Goal: Information Seeking & Learning: Learn about a topic

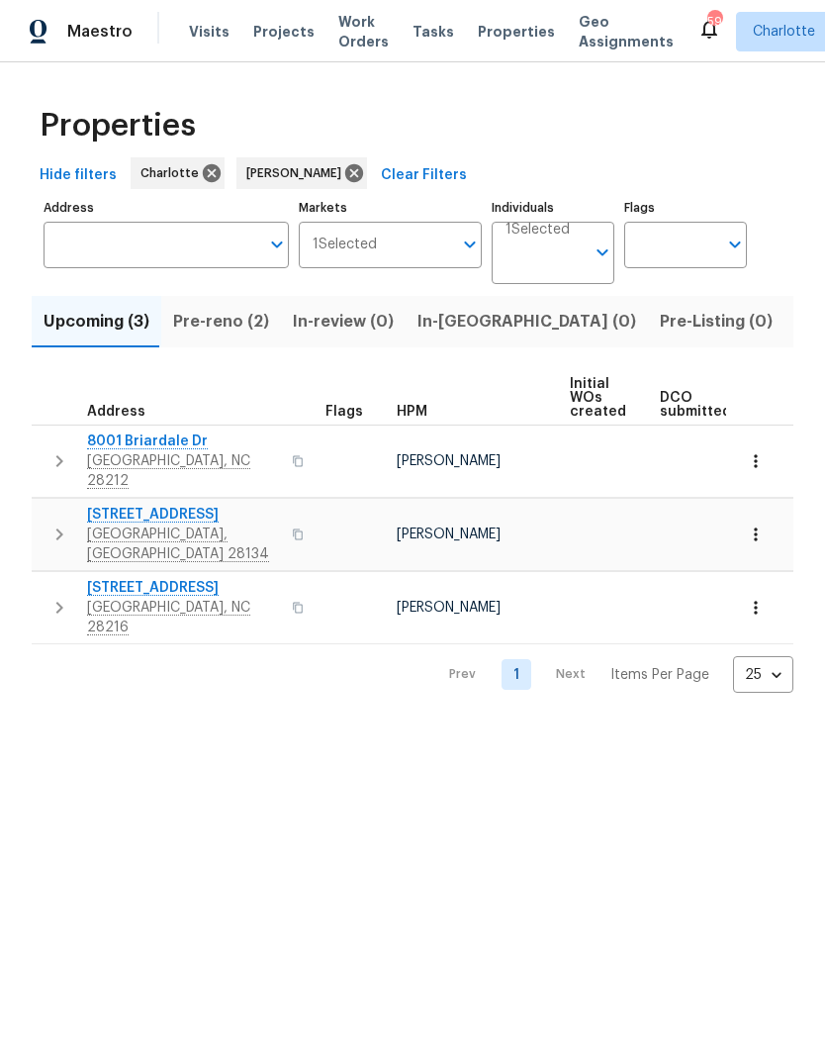
click at [238, 331] on span "Pre-reno (2)" at bounding box center [221, 322] width 96 height 28
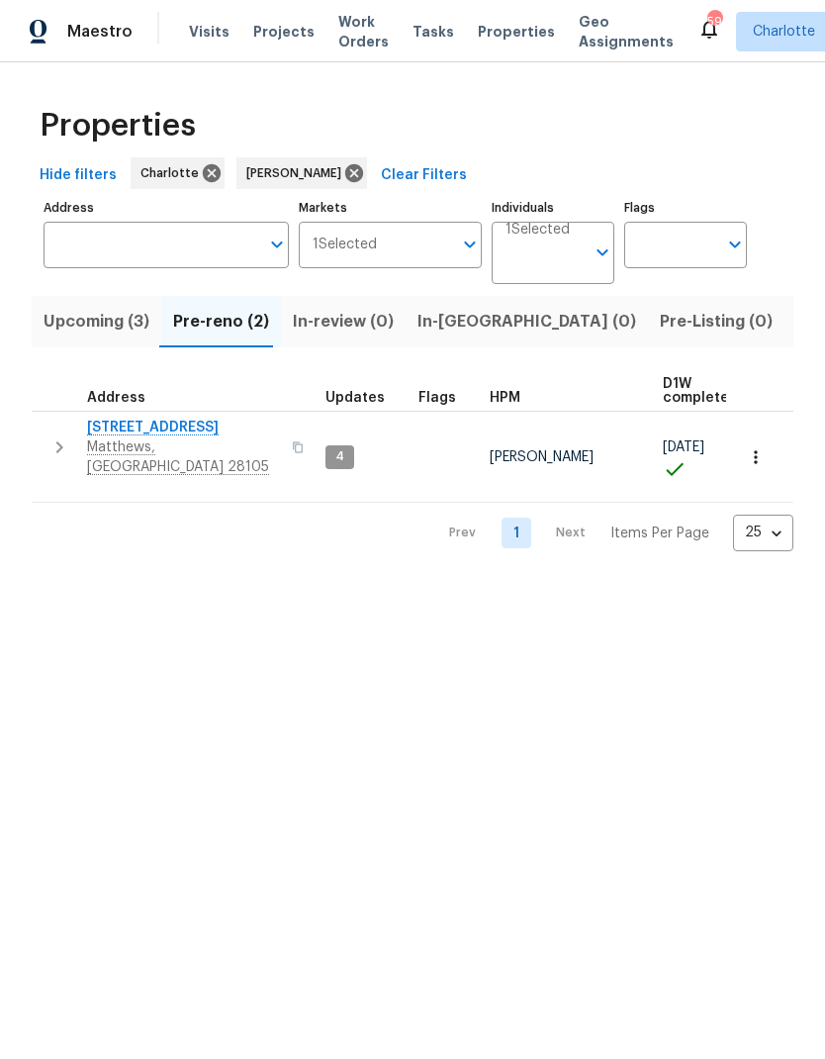
click at [195, 429] on span "[STREET_ADDRESS]" at bounding box center [183, 428] width 193 height 20
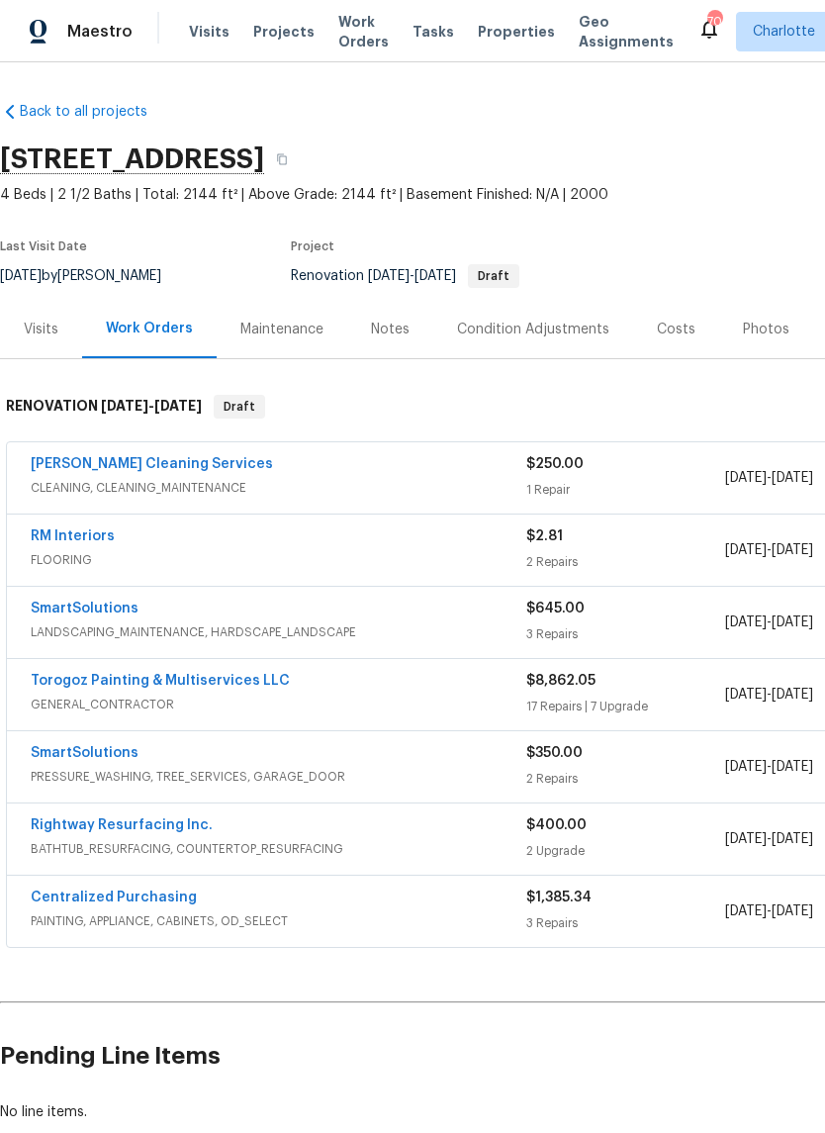
click at [683, 325] on div "Costs" at bounding box center [676, 330] width 39 height 20
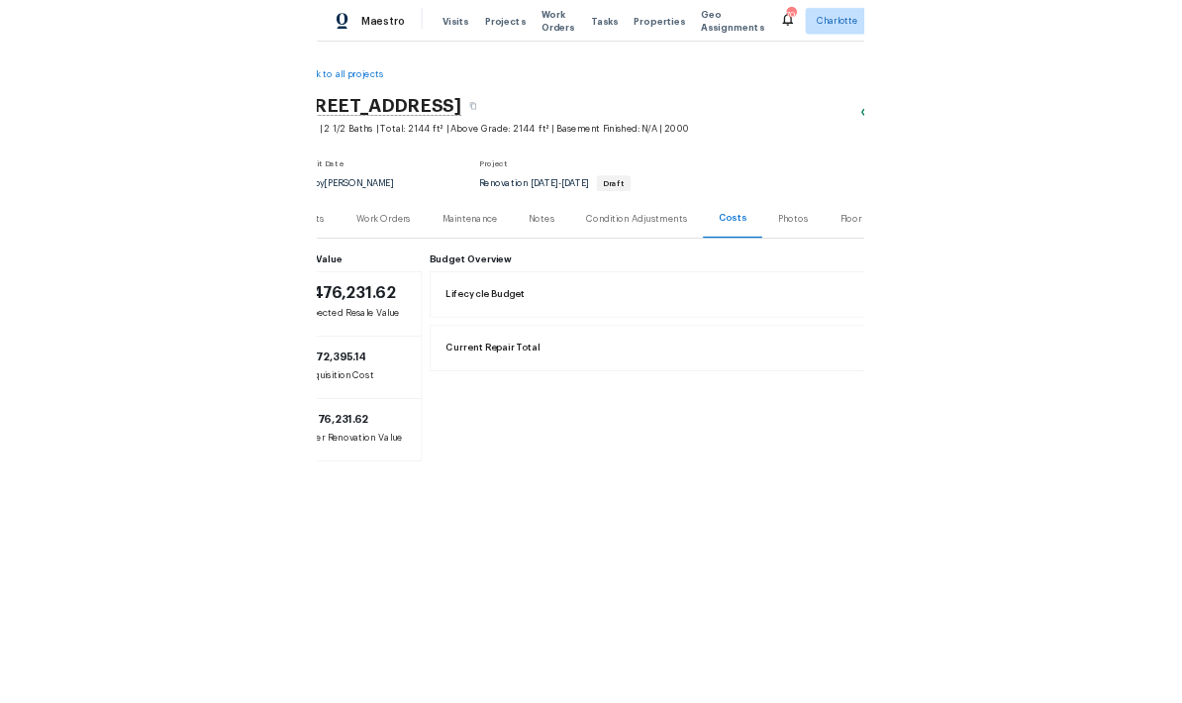
scroll to position [0, 97]
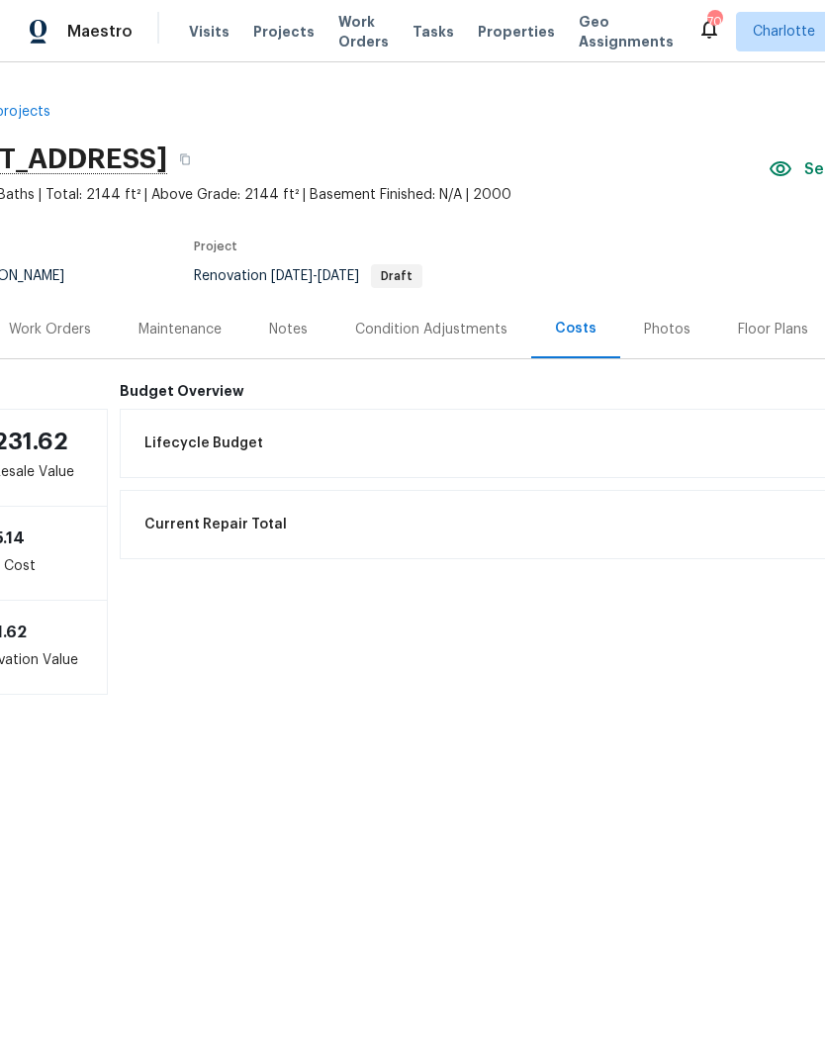
click at [646, 326] on div "Photos" at bounding box center [667, 330] width 47 height 20
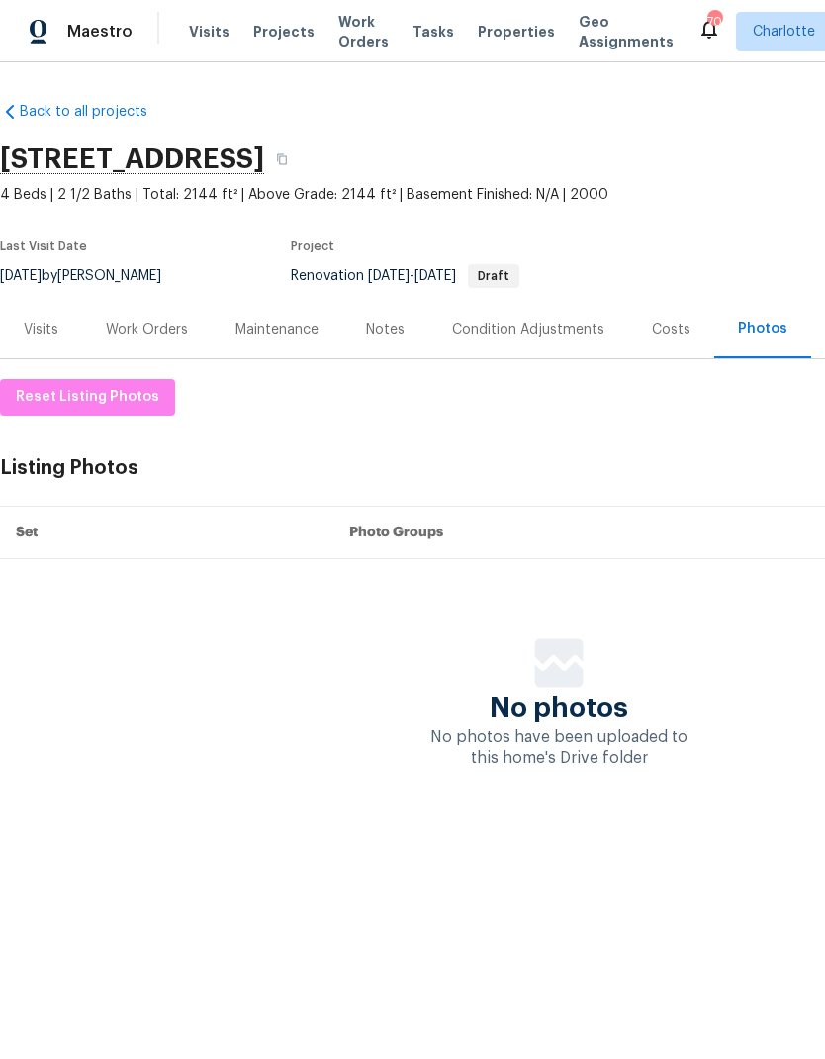
click at [581, 348] on div "Condition Adjustments" at bounding box center [528, 329] width 200 height 58
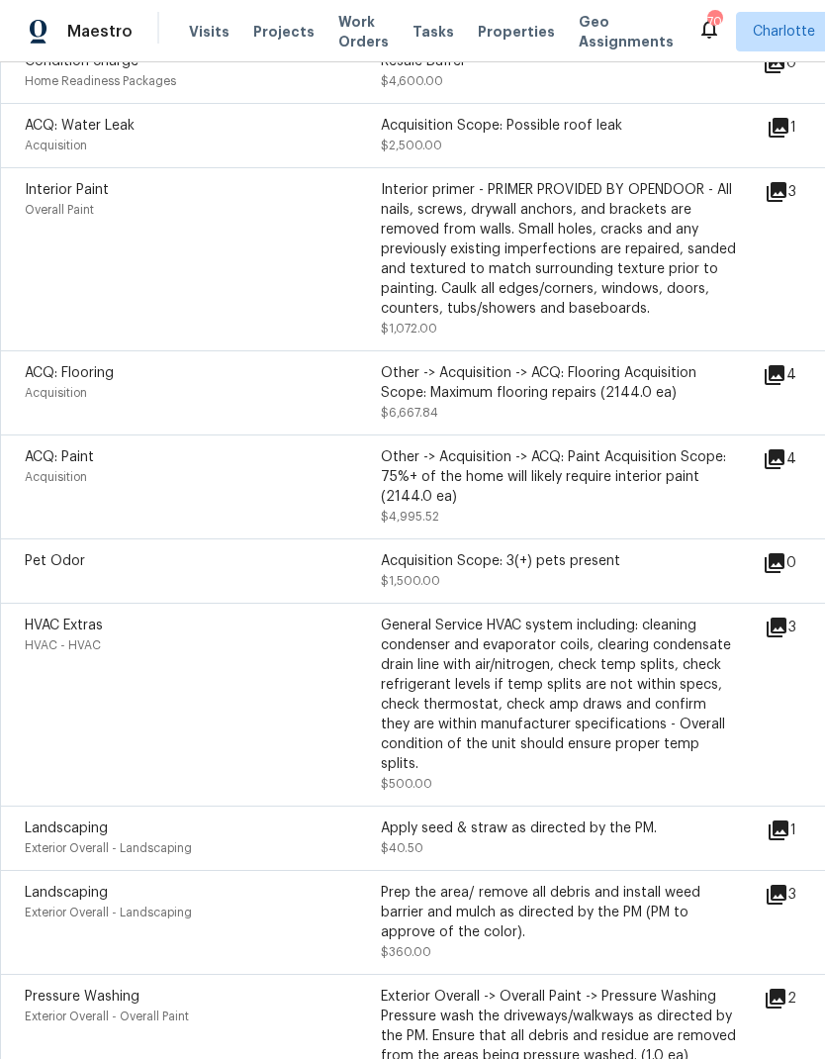
scroll to position [632, 0]
